Goal: Information Seeking & Learning: Learn about a topic

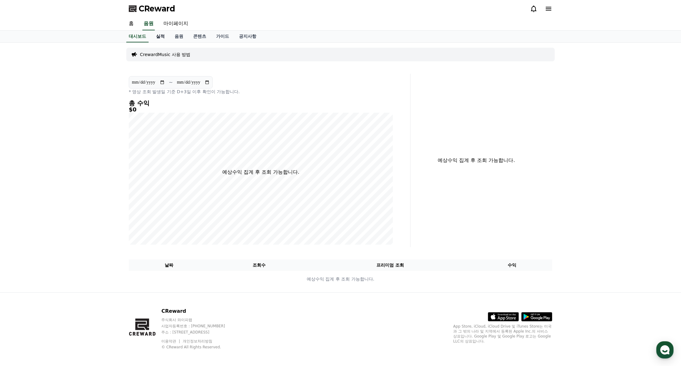
click at [163, 37] on link "실적" at bounding box center [160, 37] width 19 height 12
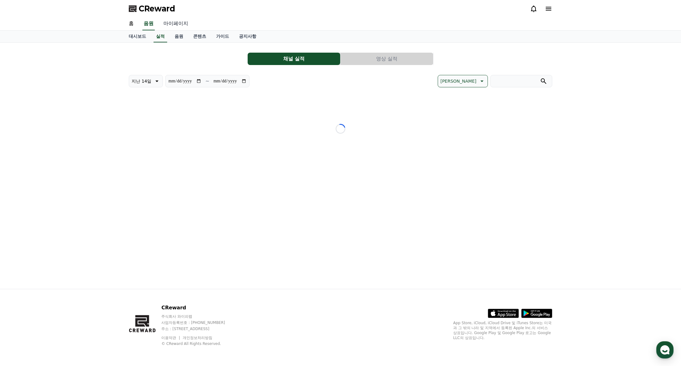
click at [176, 21] on link "마이페이지" at bounding box center [175, 23] width 35 height 13
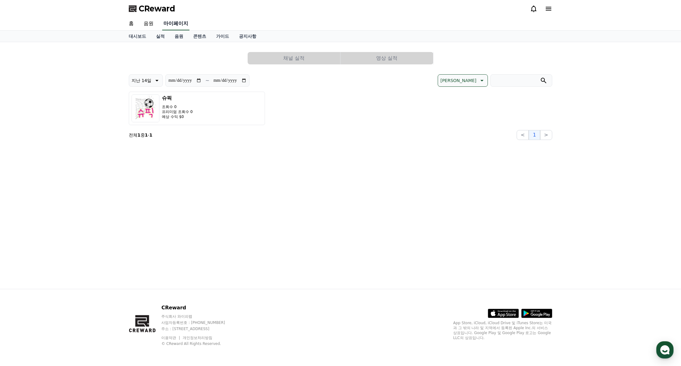
select select "**********"
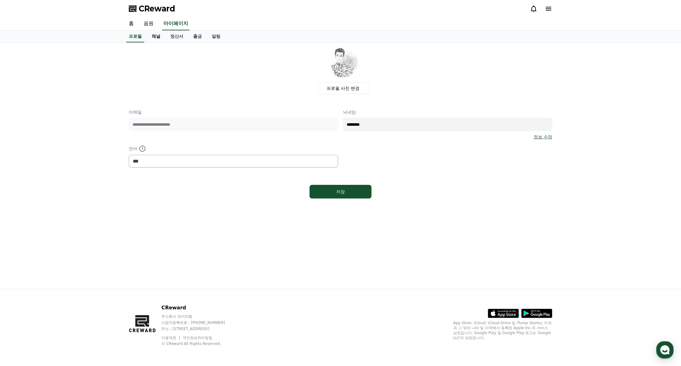
click at [155, 36] on link "채널" at bounding box center [156, 37] width 19 height 12
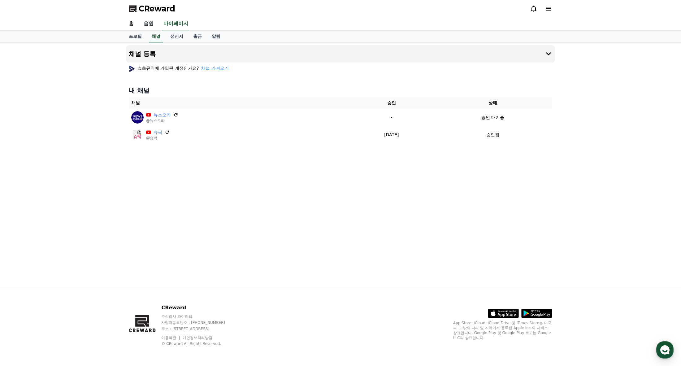
click at [150, 23] on link "음원" at bounding box center [149, 23] width 20 height 13
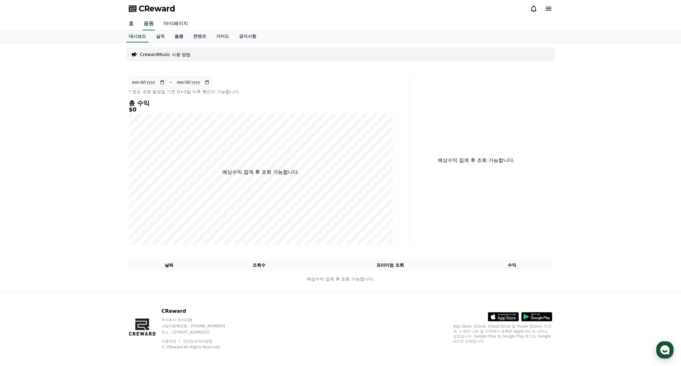
click at [175, 37] on link "음원" at bounding box center [179, 37] width 19 height 12
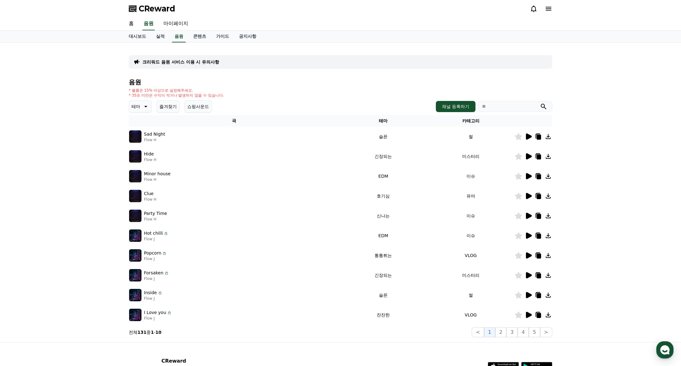
click at [145, 107] on icon at bounding box center [144, 106] width 7 height 7
click at [142, 152] on button "웅장한" at bounding box center [139, 152] width 18 height 14
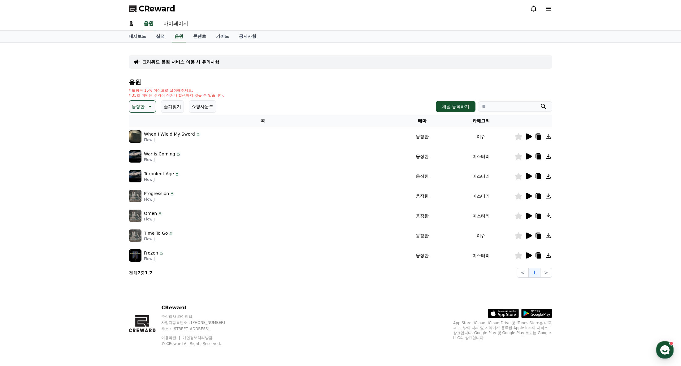
click at [530, 136] on icon at bounding box center [529, 136] width 6 height 6
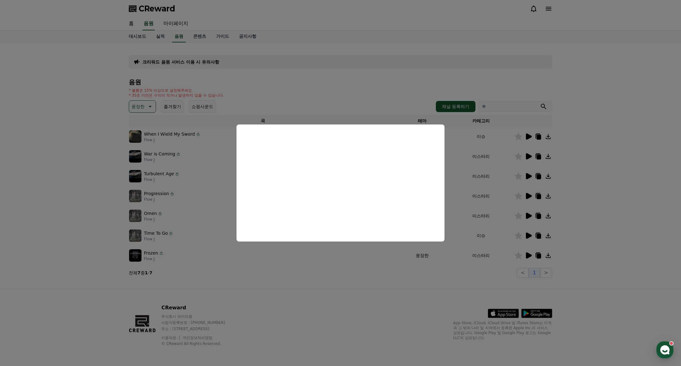
click at [64, 197] on button "close modal" at bounding box center [340, 183] width 681 height 366
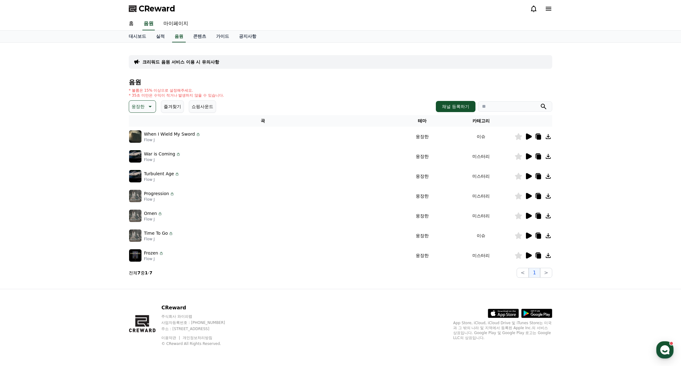
click at [527, 154] on icon at bounding box center [529, 156] width 6 height 6
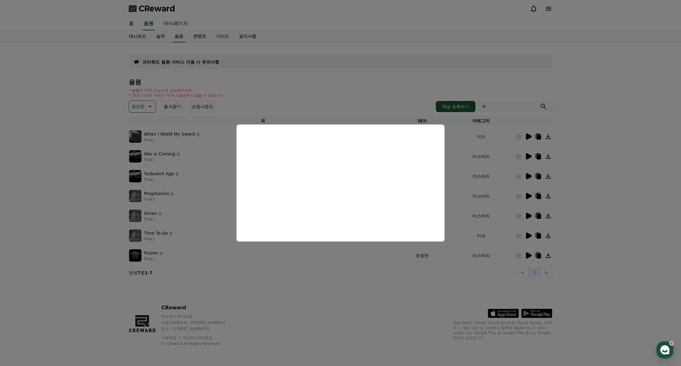
click at [530, 176] on button "close modal" at bounding box center [340, 183] width 681 height 366
click at [530, 176] on icon at bounding box center [529, 176] width 6 height 6
click at [528, 197] on button "close modal" at bounding box center [340, 183] width 681 height 366
click at [528, 197] on icon at bounding box center [529, 196] width 6 height 6
click at [137, 107] on button "close modal" at bounding box center [340, 183] width 681 height 366
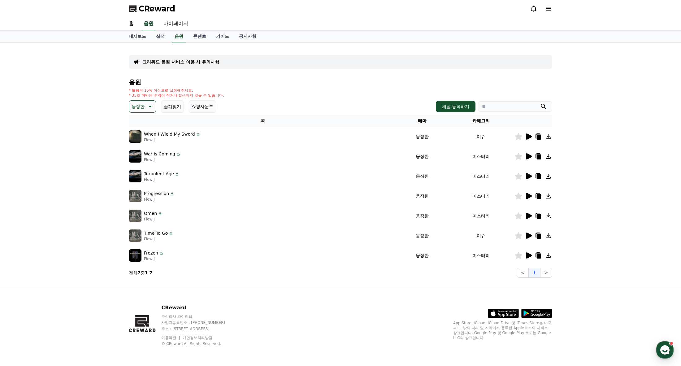
click at [137, 107] on p "웅장한" at bounding box center [138, 106] width 13 height 9
click at [141, 158] on button "신나는" at bounding box center [139, 158] width 18 height 14
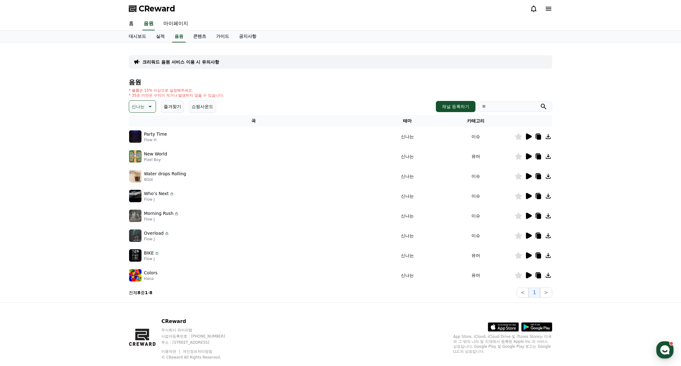
click at [529, 137] on icon at bounding box center [529, 136] width 6 height 6
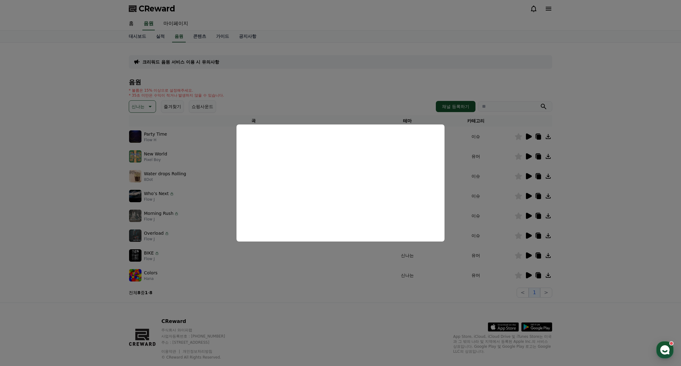
click at [526, 155] on button "close modal" at bounding box center [340, 183] width 681 height 366
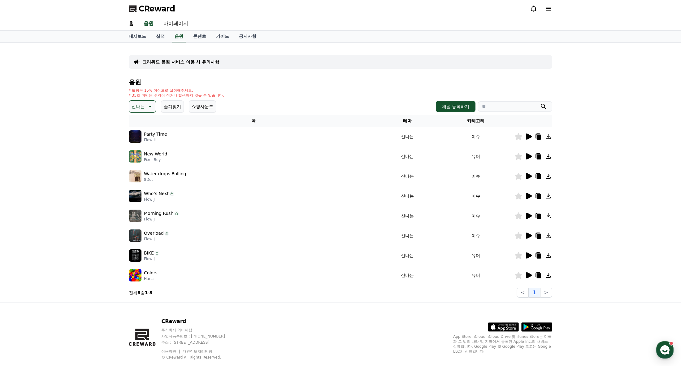
click at [526, 155] on icon at bounding box center [529, 156] width 6 height 6
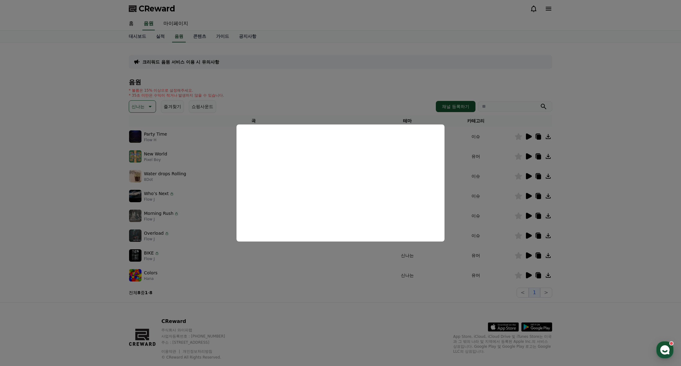
click at [529, 175] on button "close modal" at bounding box center [340, 183] width 681 height 366
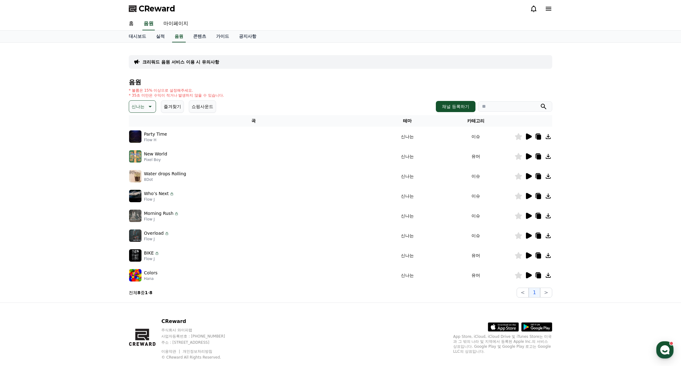
click at [529, 175] on icon at bounding box center [529, 176] width 6 height 6
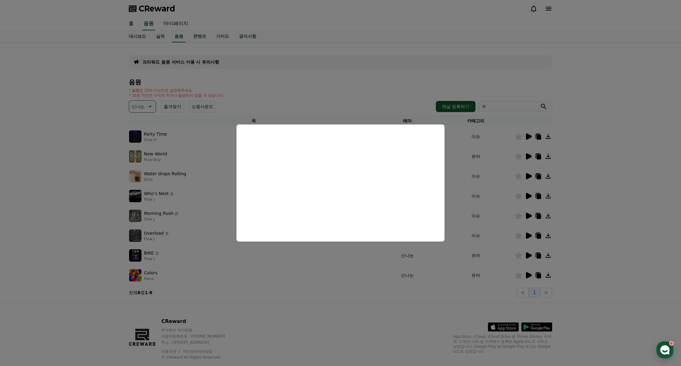
click at [526, 274] on button "close modal" at bounding box center [340, 183] width 681 height 366
click at [526, 274] on icon at bounding box center [529, 275] width 6 height 6
click at [527, 254] on button "close modal" at bounding box center [340, 183] width 681 height 366
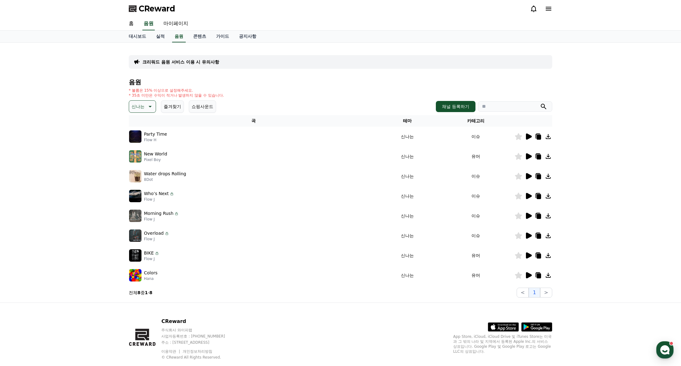
click at [527, 254] on icon at bounding box center [529, 255] width 6 height 6
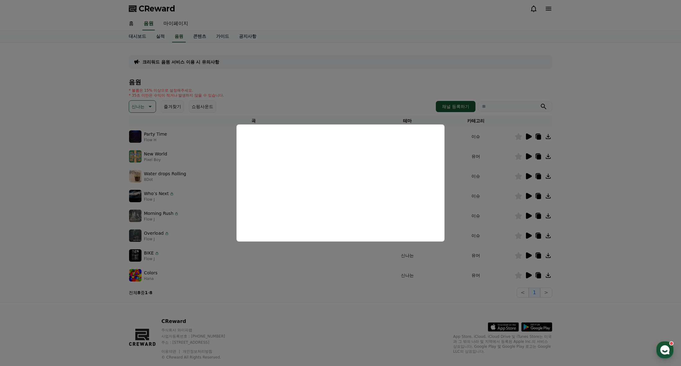
click at [528, 235] on button "close modal" at bounding box center [340, 183] width 681 height 366
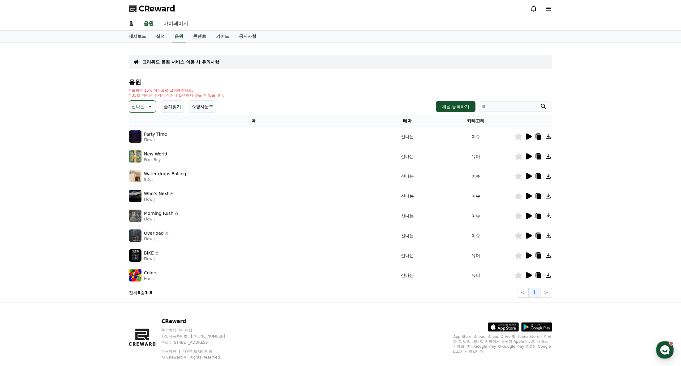
click at [528, 235] on icon at bounding box center [529, 235] width 6 height 6
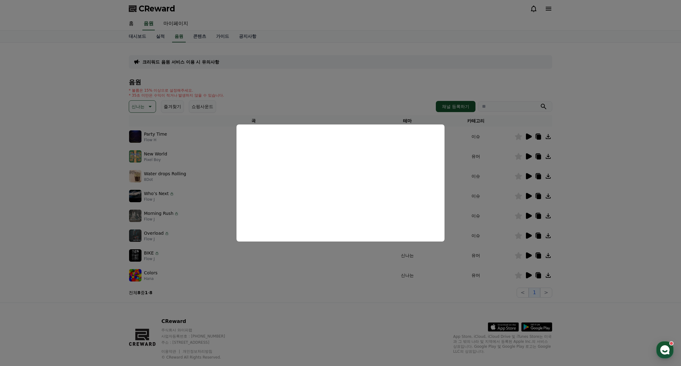
click at [625, 213] on button "close modal" at bounding box center [340, 183] width 681 height 366
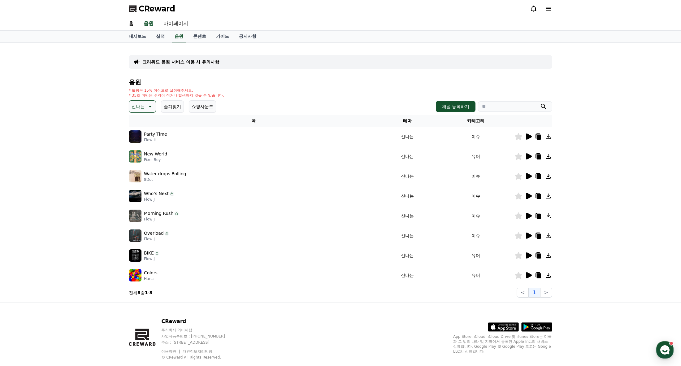
click at [526, 214] on icon at bounding box center [529, 216] width 6 height 6
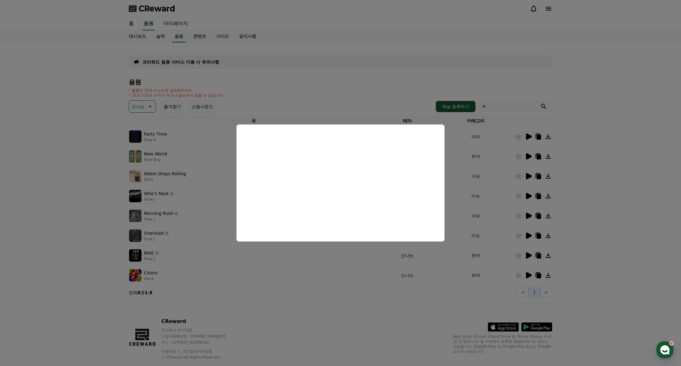
click at [596, 210] on button "close modal" at bounding box center [340, 183] width 681 height 366
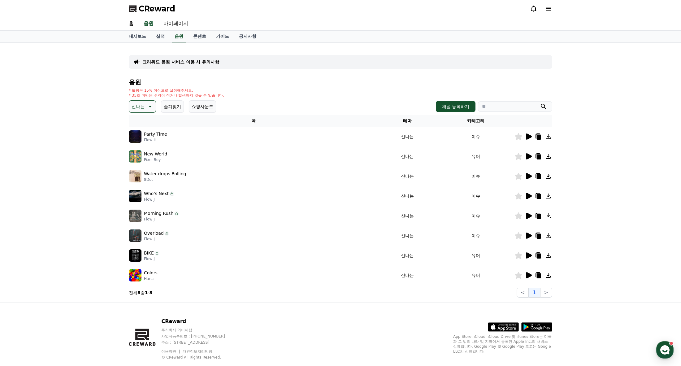
click at [528, 196] on icon at bounding box center [529, 196] width 6 height 6
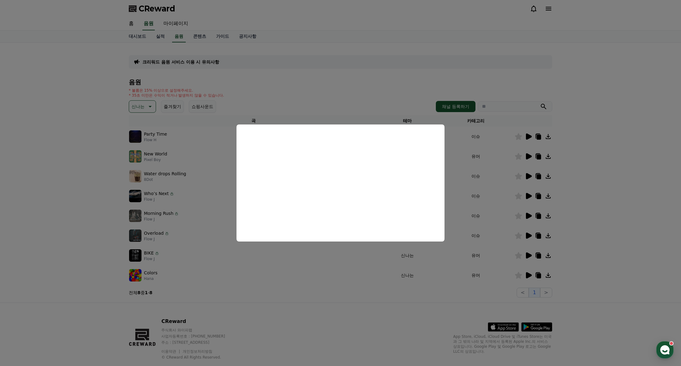
click at [102, 205] on button "close modal" at bounding box center [340, 183] width 681 height 366
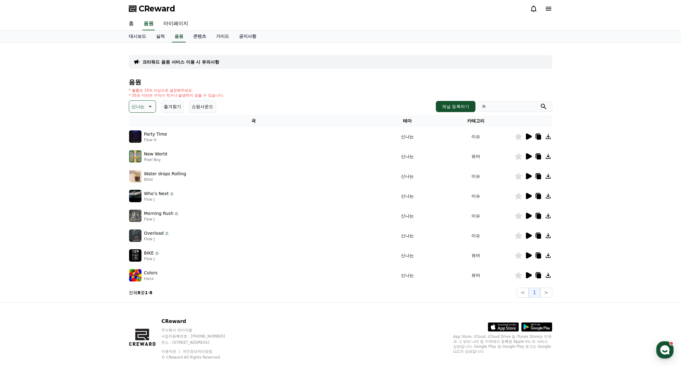
click at [537, 196] on icon at bounding box center [539, 196] width 4 height 5
